Goal: Transaction & Acquisition: Purchase product/service

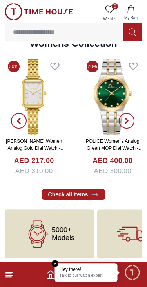
scroll to position [1775, 0]
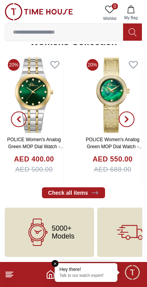
click at [8, 273] on icon at bounding box center [9, 274] width 9 height 9
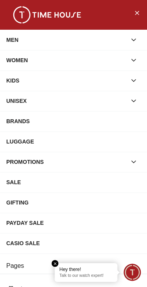
click at [14, 44] on div "MEN" at bounding box center [66, 40] width 120 height 14
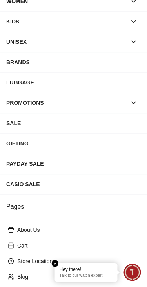
scroll to position [122, 0]
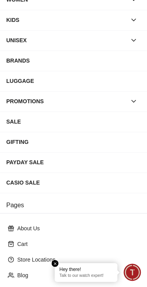
click at [8, 122] on div "SALE" at bounding box center [73, 122] width 134 height 14
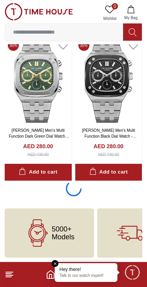
scroll to position [1420, 0]
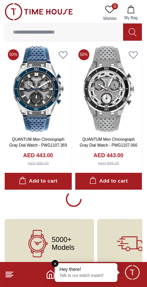
scroll to position [4345, 0]
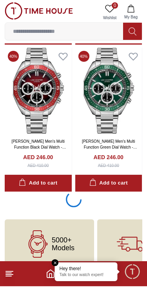
scroll to position [7273, 0]
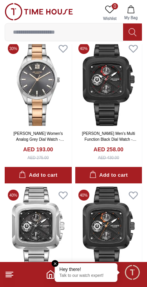
scroll to position [8153, 0]
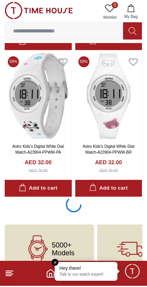
scroll to position [10199, 0]
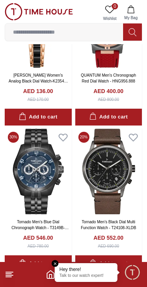
scroll to position [11006, 0]
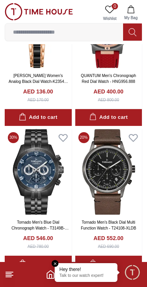
click at [100, 152] on img at bounding box center [108, 172] width 67 height 86
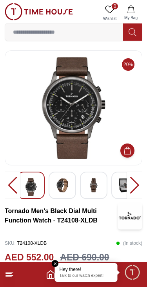
click at [91, 180] on img at bounding box center [93, 185] width 14 height 14
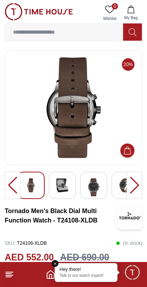
click at [56, 184] on img at bounding box center [62, 185] width 14 height 14
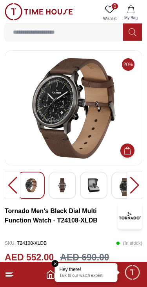
click at [54, 264] on em "Close tooltip" at bounding box center [55, 263] width 7 height 7
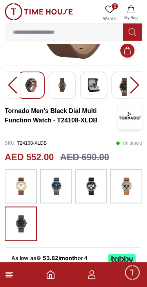
scroll to position [100, 0]
click at [79, 184] on div at bounding box center [91, 186] width 32 height 34
